Goal: Transaction & Acquisition: Purchase product/service

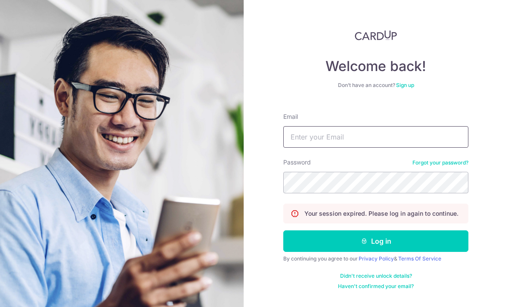
click at [365, 138] on input "Email" at bounding box center [375, 137] width 185 height 22
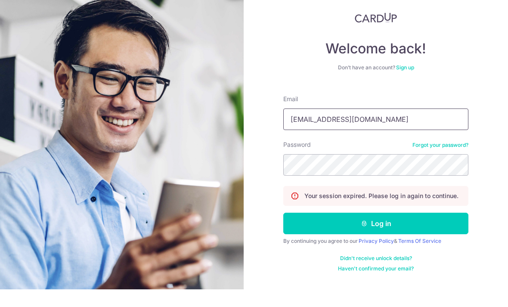
type input "Xinhui_yum@hotmail.com"
click at [478, 88] on div "Welcome back! Don’t have an account? Sign up Email Xinhui_yum@hotmail.com Passw…" at bounding box center [375, 153] width 264 height 307
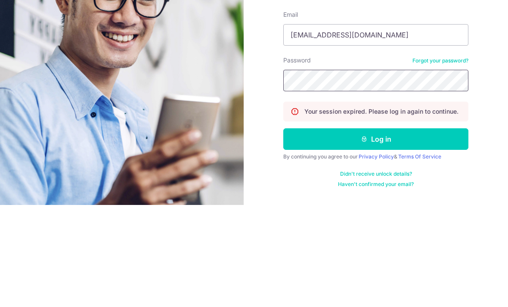
click at [376, 230] on button "Log in" at bounding box center [375, 241] width 185 height 22
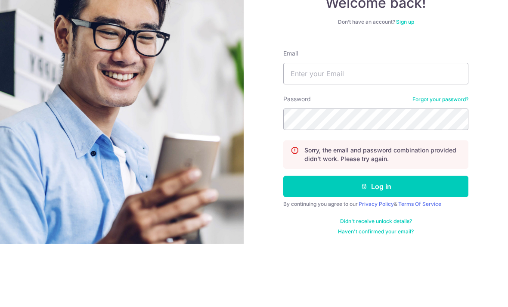
click at [488, 99] on div "Welcome back! Don’t have an account? Sign up Email Password Forgot your passwor…" at bounding box center [375, 153] width 264 height 307
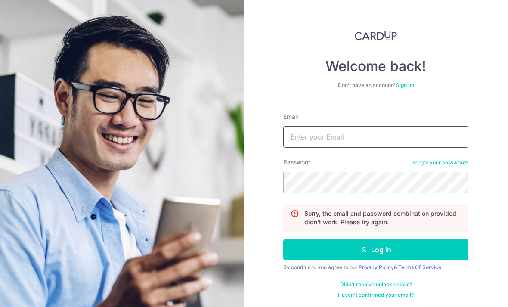
click at [382, 126] on input "Email" at bounding box center [375, 137] width 185 height 22
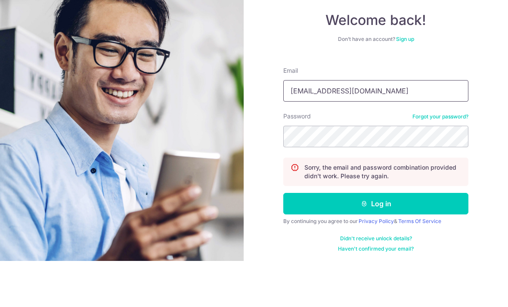
type input "Xinhui_yum@hotmail.com"
click at [495, 94] on div "Welcome back! Don’t have an account? Sign up Email Xinhui_yum@hotmail.com Passw…" at bounding box center [375, 153] width 264 height 307
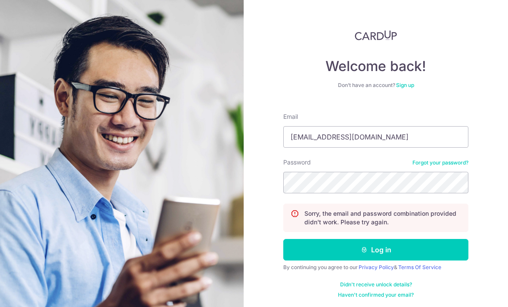
click at [392, 239] on button "Log in" at bounding box center [375, 250] width 185 height 22
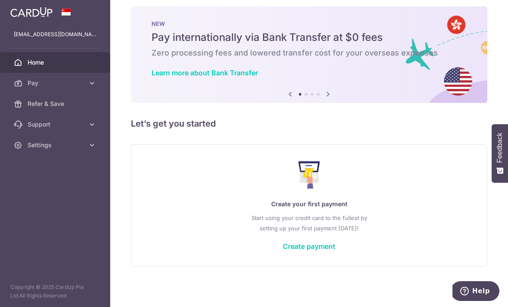
scroll to position [14, 0]
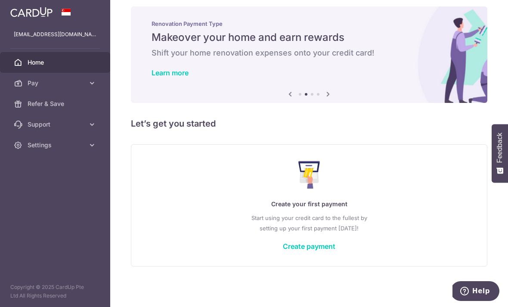
click at [283, 250] on link "Create payment" at bounding box center [309, 246] width 52 height 9
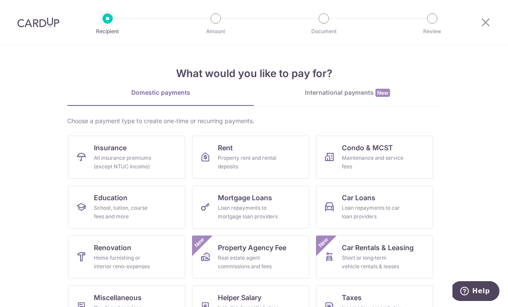
click at [135, 254] on div "Home furnishing or interior reno-expenses" at bounding box center [125, 261] width 62 height 17
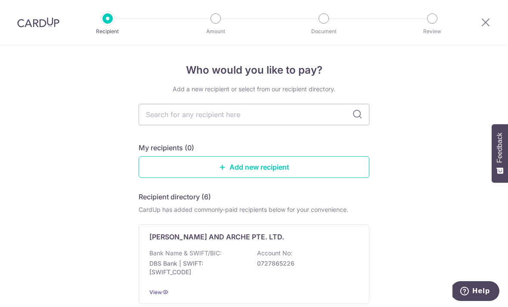
click at [246, 116] on input "text" at bounding box center [254, 115] width 231 height 22
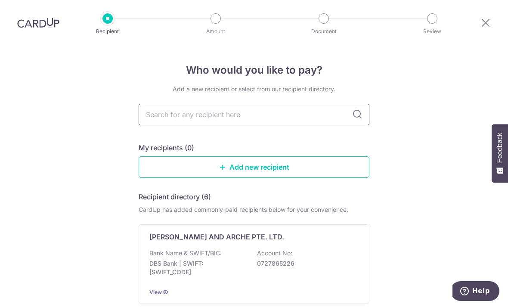
click at [356, 104] on input "text" at bounding box center [254, 115] width 231 height 22
type input "Comfort"
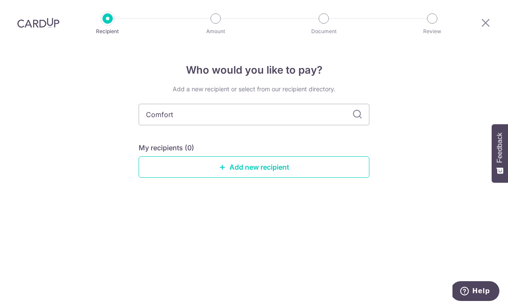
scroll to position [0, 0]
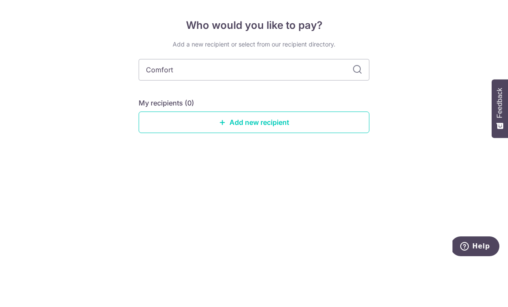
click at [359, 104] on input "Comfort" at bounding box center [254, 115] width 231 height 22
click at [363, 104] on input "Comfort" at bounding box center [254, 115] width 231 height 22
click at [292, 156] on link "Add new recipient" at bounding box center [254, 167] width 231 height 22
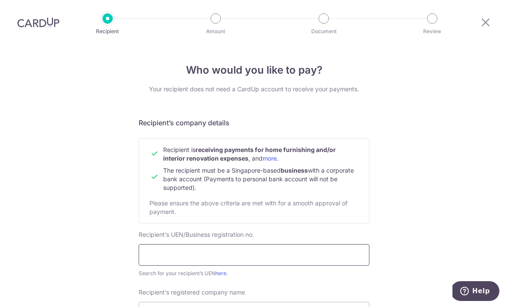
click at [213, 256] on input "text" at bounding box center [254, 255] width 231 height 22
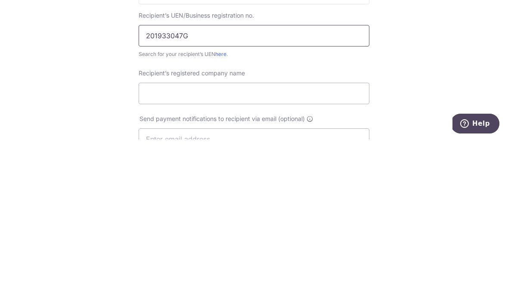
scroll to position [51, 0]
type input "201933047G"
click at [338, 250] on input "Recipient’s registered company name" at bounding box center [254, 261] width 231 height 22
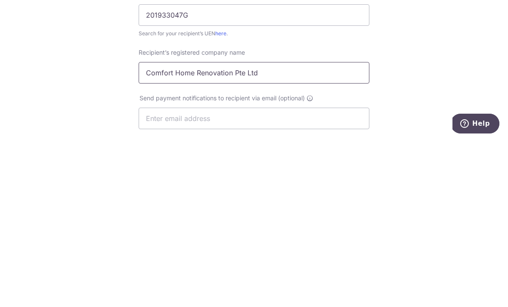
scroll to position [98, 0]
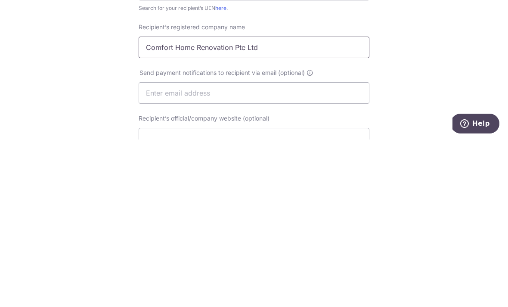
type input "Comfort Home Renovation Pte Ltd"
click at [338, 249] on input "text" at bounding box center [254, 260] width 231 height 22
type input "H"
click at [432, 89] on div "Who would you like to pay? Your recipient does not need a CardUp account to rec…" at bounding box center [254, 271] width 508 height 647
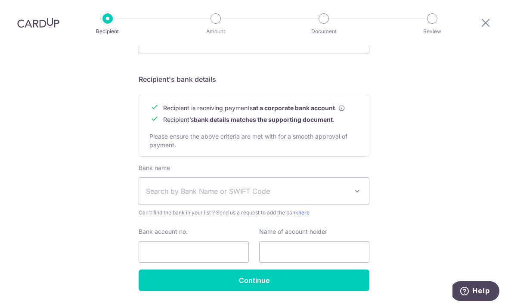
scroll to position [361, 0]
click at [357, 186] on span at bounding box center [357, 191] width 10 height 10
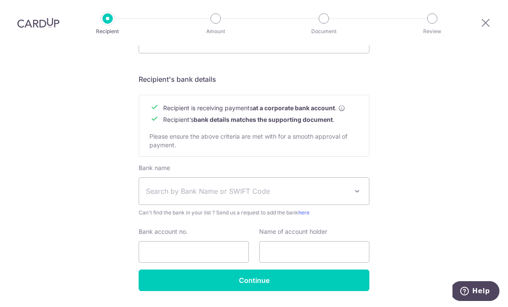
click at [247, 186] on span "Search by Bank Name or SWIFT Code" at bounding box center [247, 191] width 202 height 10
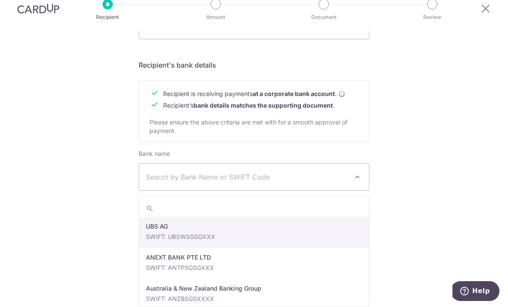
click at [303, 172] on span "Search by Bank Name or SWIFT Code" at bounding box center [247, 177] width 202 height 10
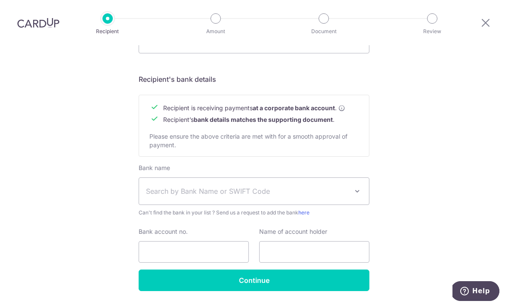
click at [302, 186] on span "Search by Bank Name or SWIFT Code" at bounding box center [247, 191] width 202 height 10
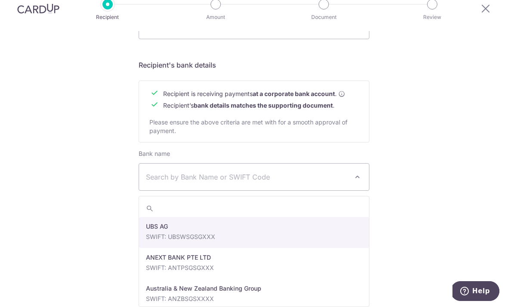
click at [277, 200] on input "search" at bounding box center [254, 208] width 230 height 17
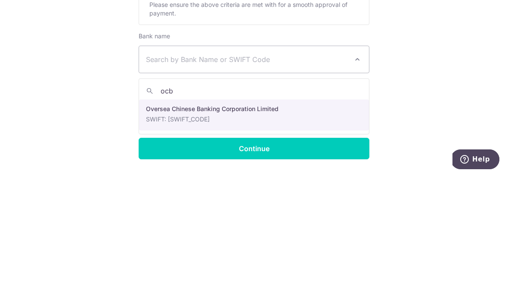
type input "ocbc"
select select "12"
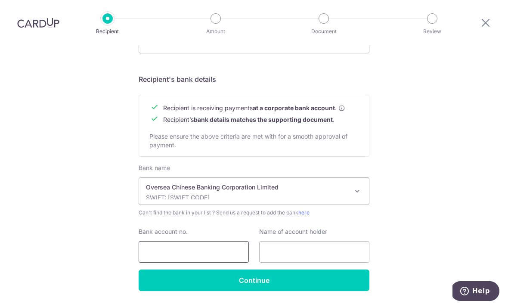
click at [227, 241] on input "Bank account no." at bounding box center [194, 252] width 110 height 22
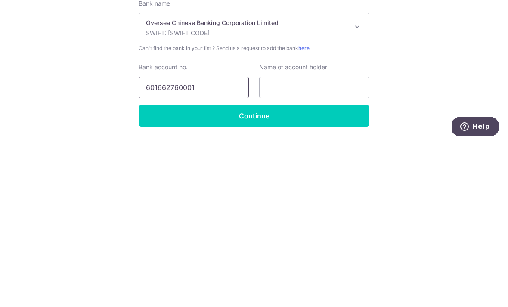
type input "601662760001"
click at [317, 241] on input "text" at bounding box center [314, 252] width 110 height 22
click at [416, 84] on div "Who would you like to pay? Your recipient does not need a CardUp account to rec…" at bounding box center [254, 7] width 508 height 647
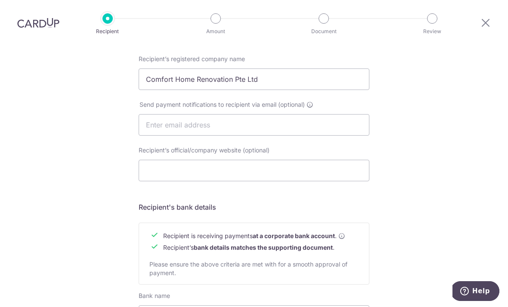
scroll to position [232, 0]
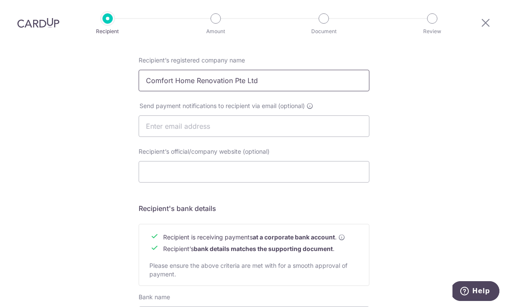
click at [271, 70] on input "Comfort Home Renovation Pte Ltd" at bounding box center [254, 81] width 231 height 22
click at [258, 70] on input "Comfort Home Renovation Pte Ltd" at bounding box center [254, 81] width 231 height 22
click at [413, 49] on div "Who would you like to pay? Your recipient does not need a CardUp account to rec…" at bounding box center [254, 136] width 508 height 647
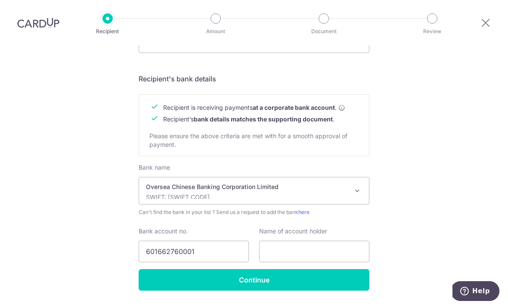
scroll to position [361, 0]
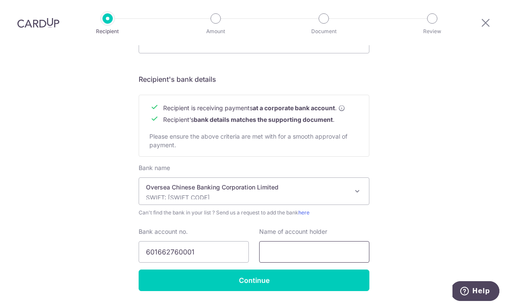
click at [271, 241] on input "text" at bounding box center [314, 252] width 110 height 22
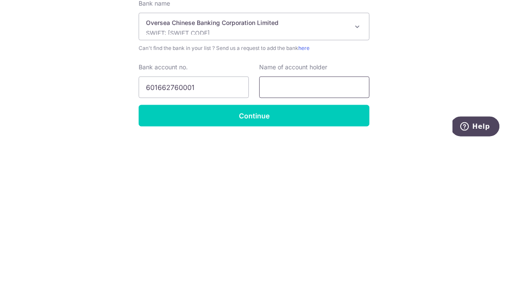
click at [280, 241] on input "text" at bounding box center [314, 252] width 110 height 22
paste input "Comfort Home Renovation Pte Ltd"
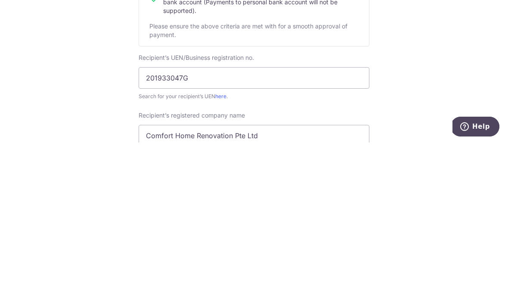
scroll to position [7, 0]
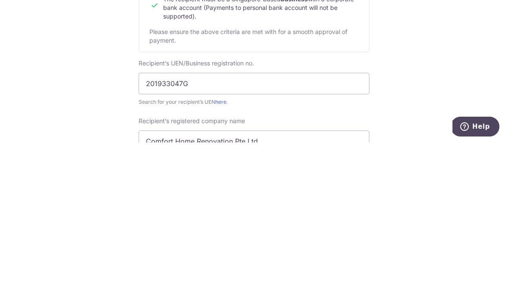
type input "Comfort Home Renovation Pte Ltd"
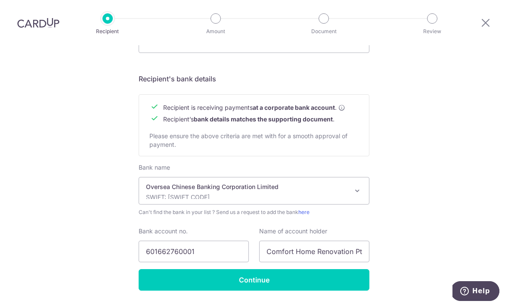
scroll to position [361, 0]
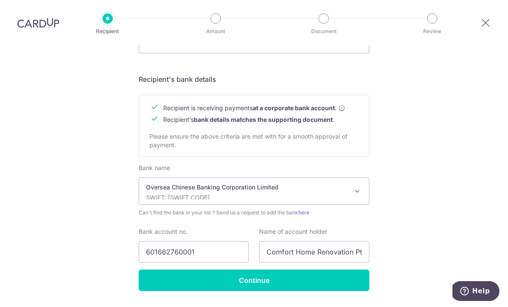
click at [289, 269] on input "Continue" at bounding box center [254, 280] width 231 height 22
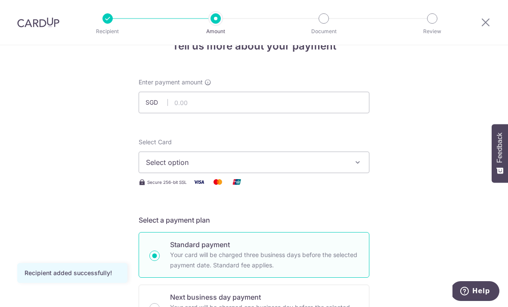
scroll to position [25, 0]
click at [362, 164] on button "Select option" at bounding box center [254, 162] width 231 height 22
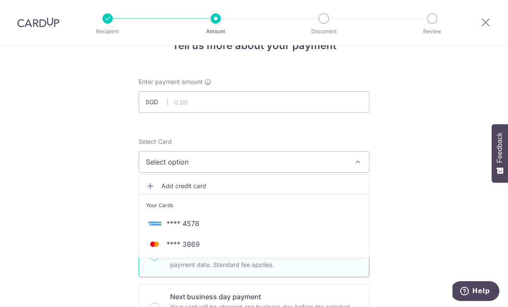
click at [205, 245] on span "**** 3869" at bounding box center [254, 244] width 216 height 10
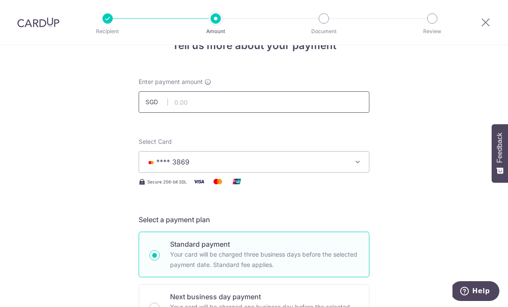
click at [239, 108] on input "text" at bounding box center [254, 102] width 231 height 22
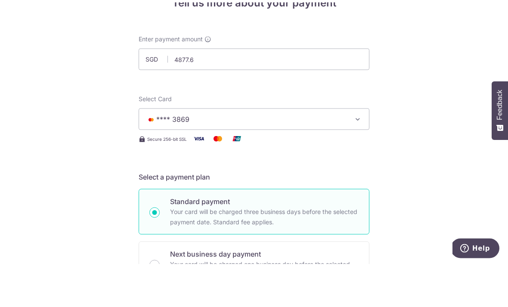
type input "4,877.60"
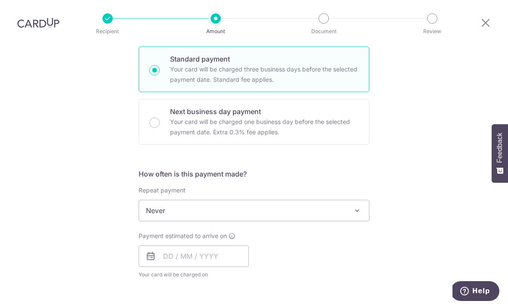
scroll to position [219, 0]
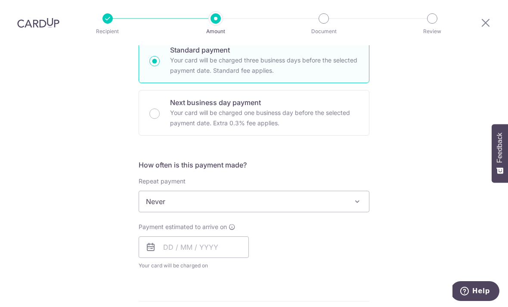
click at [359, 196] on span at bounding box center [357, 201] width 10 height 10
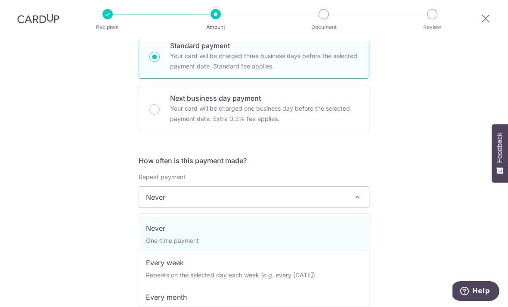
click at [413, 149] on div "Tell us more about your payment Enter payment amount SGD 4,877.60 4877.60 Recip…" at bounding box center [254, 240] width 508 height 836
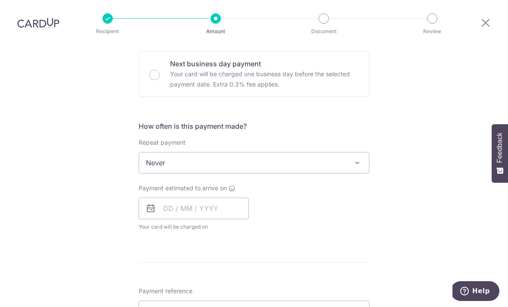
scroll to position [263, 0]
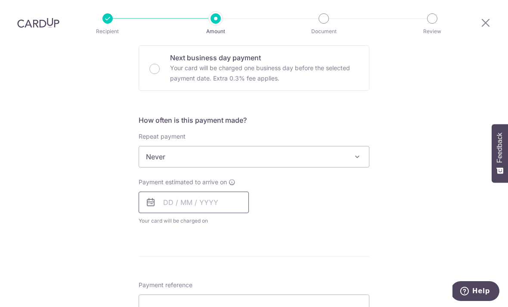
click at [230, 191] on input "text" at bounding box center [194, 202] width 110 height 22
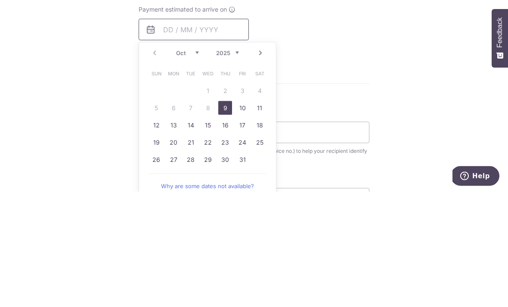
scroll to position [321, 0]
click at [229, 215] on link "9" at bounding box center [225, 222] width 14 height 14
type input "[DATE]"
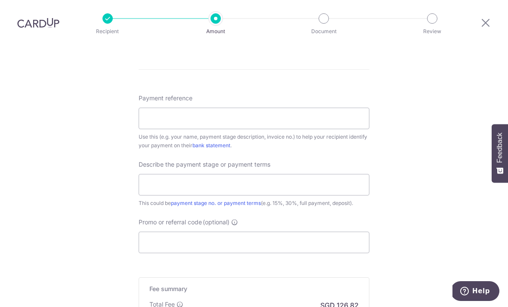
scroll to position [488, 0]
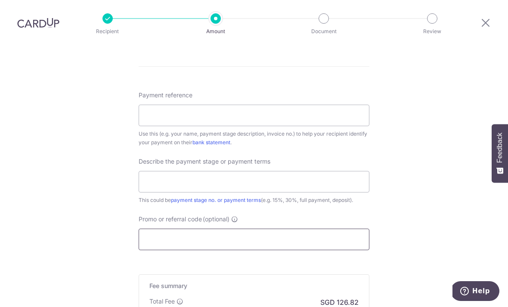
click at [346, 228] on input "Promo or referral code (optional)" at bounding box center [254, 239] width 231 height 22
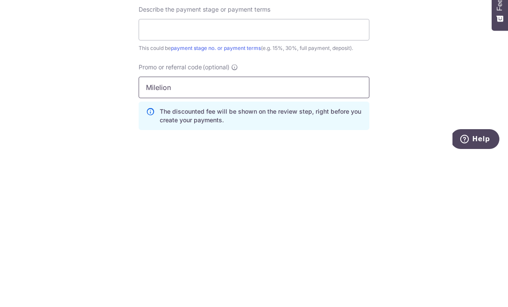
type input "Milelion"
click at [430, 105] on div "Tell us more about your payment Enter payment amount SGD 4,877.60 4877.60 Recip…" at bounding box center [254, 12] width 508 height 910
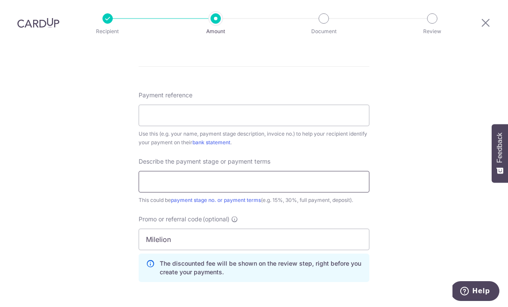
click at [360, 171] on input "text" at bounding box center [254, 182] width 231 height 22
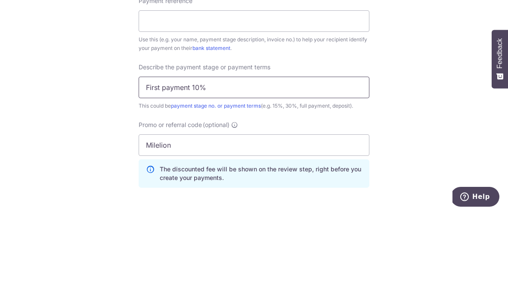
type input "First payment 10%"
click at [449, 100] on div "Tell us more about your payment Enter payment amount SGD 4,877.60 4877.60 Recip…" at bounding box center [254, 12] width 508 height 910
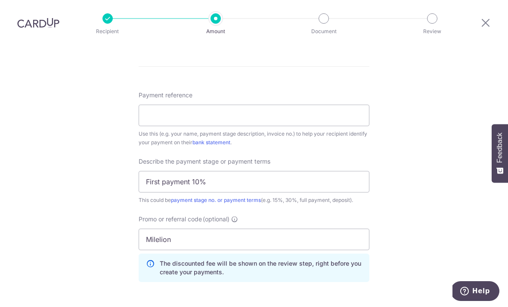
scroll to position [444, 0]
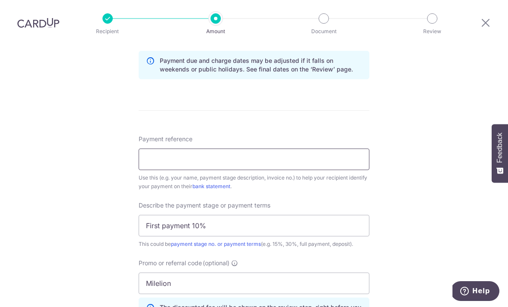
click at [354, 148] on input "Payment reference" at bounding box center [254, 159] width 231 height 22
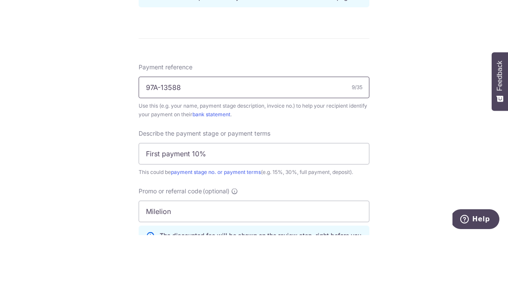
type input "97A-13588"
click at [422, 101] on div "Tell us more about your payment Enter payment amount SGD 4,877.60 4877.60 Recip…" at bounding box center [254, 56] width 508 height 910
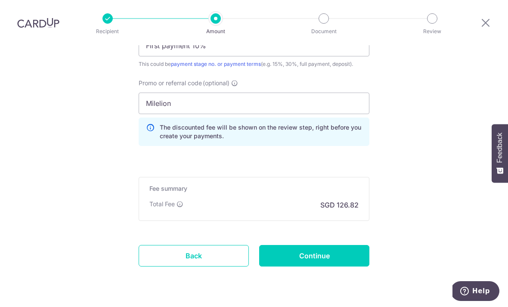
scroll to position [624, 0]
click at [317, 245] on input "Continue" at bounding box center [314, 256] width 110 height 22
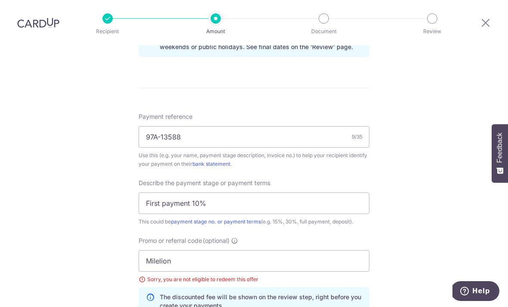
scroll to position [462, 0]
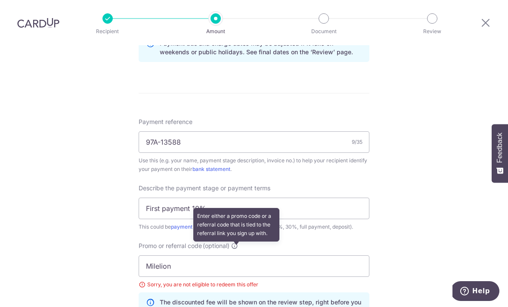
click at [238, 242] on icon at bounding box center [234, 245] width 7 height 7
click at [238, 255] on input "Milelion" at bounding box center [254, 266] width 231 height 22
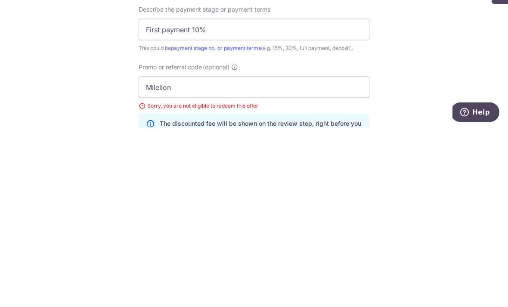
click at [405, 95] on div "Tell us more about your payment Enter payment amount SGD 4,877.60 4877.60 Selec…" at bounding box center [254, 45] width 508 height 922
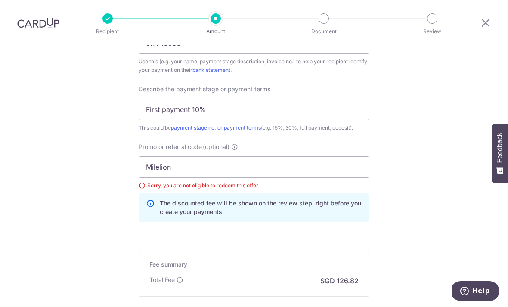
scroll to position [561, 0]
